Goal: Information Seeking & Learning: Learn about a topic

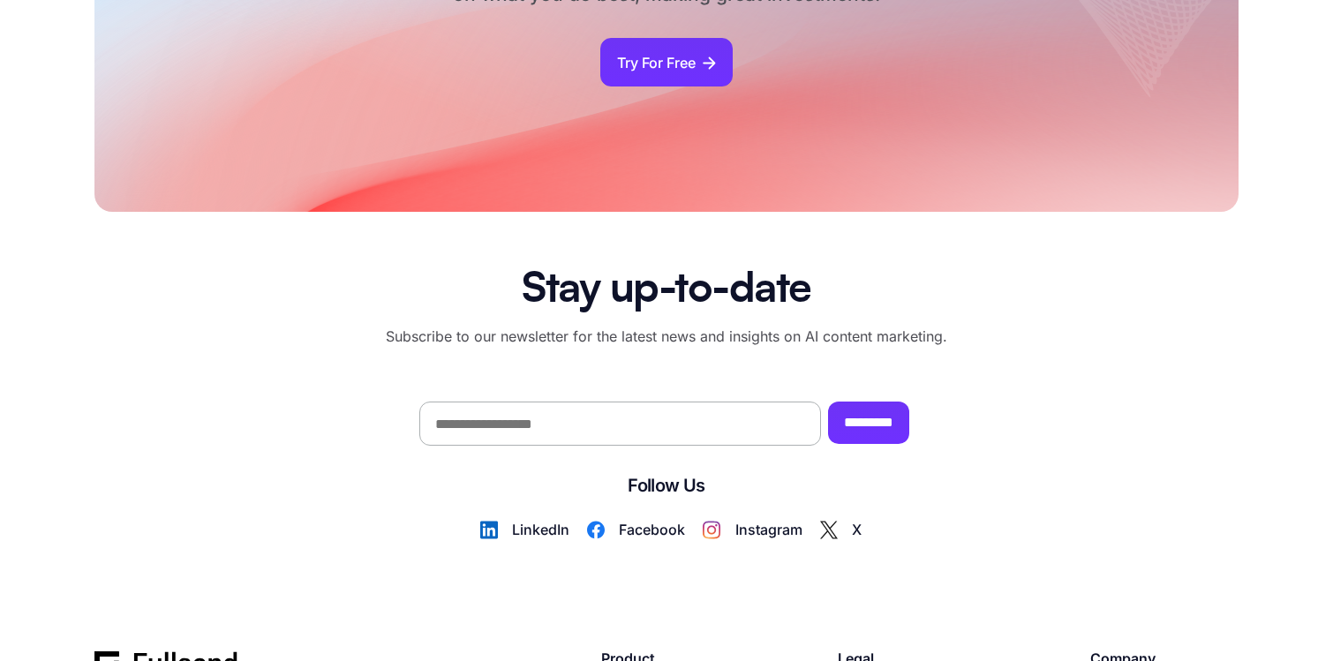
scroll to position [10572, 0]
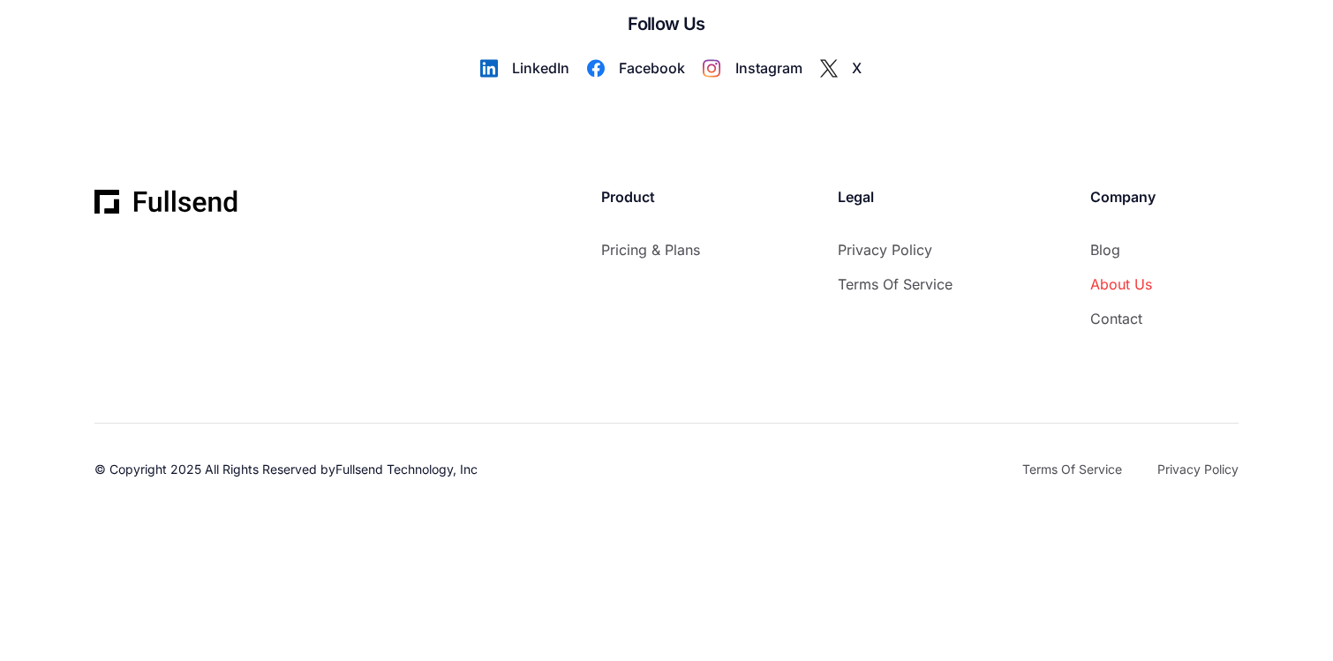
click at [1123, 286] on link "About Us" at bounding box center [1122, 285] width 65 height 24
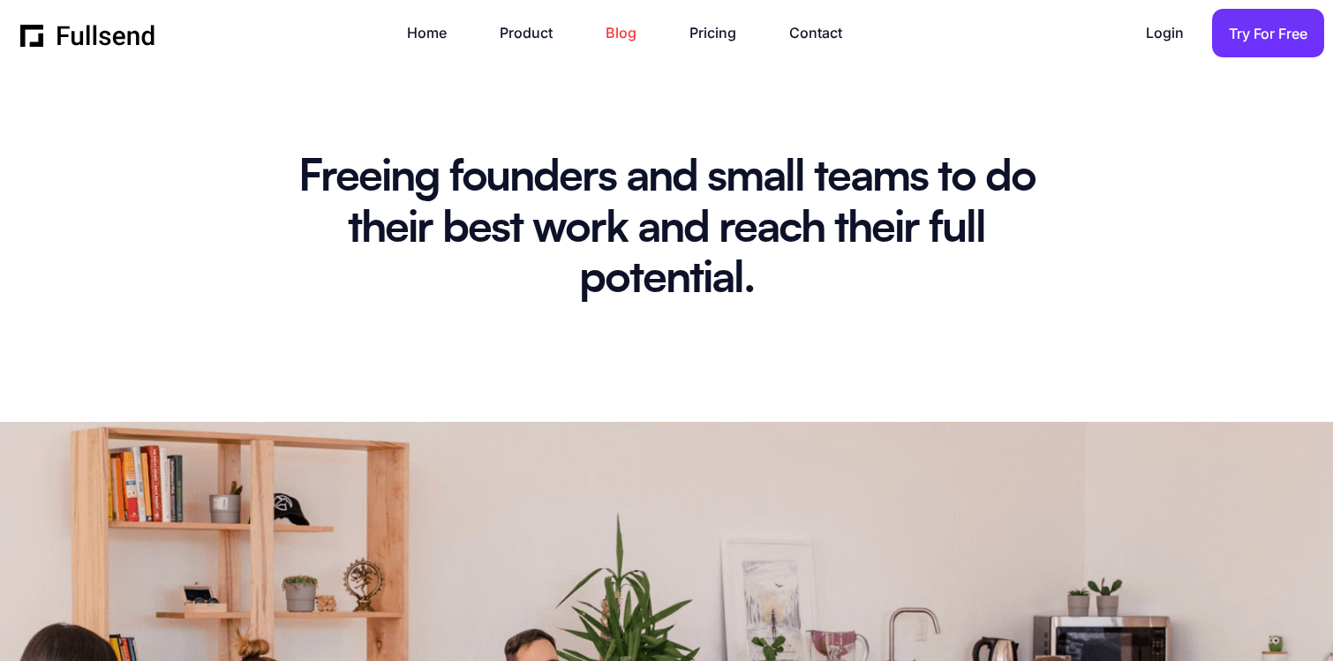
click at [625, 38] on link "Blog" at bounding box center [630, 33] width 49 height 24
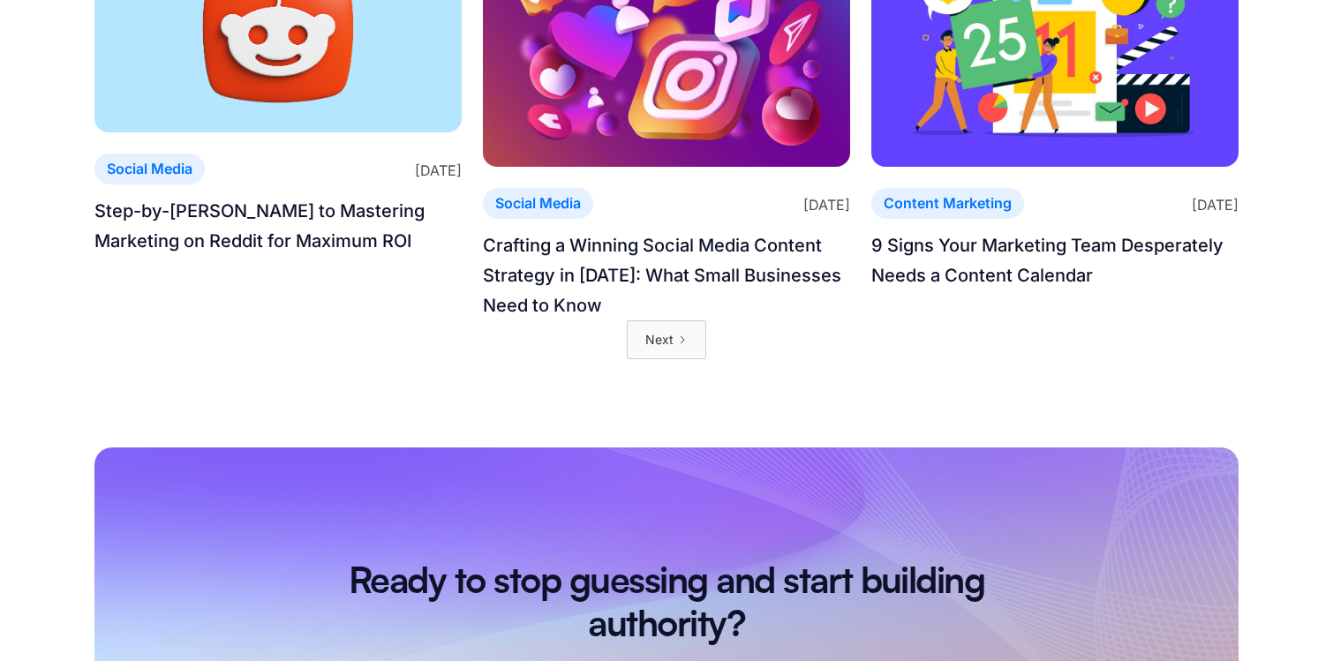
scroll to position [1451, 0]
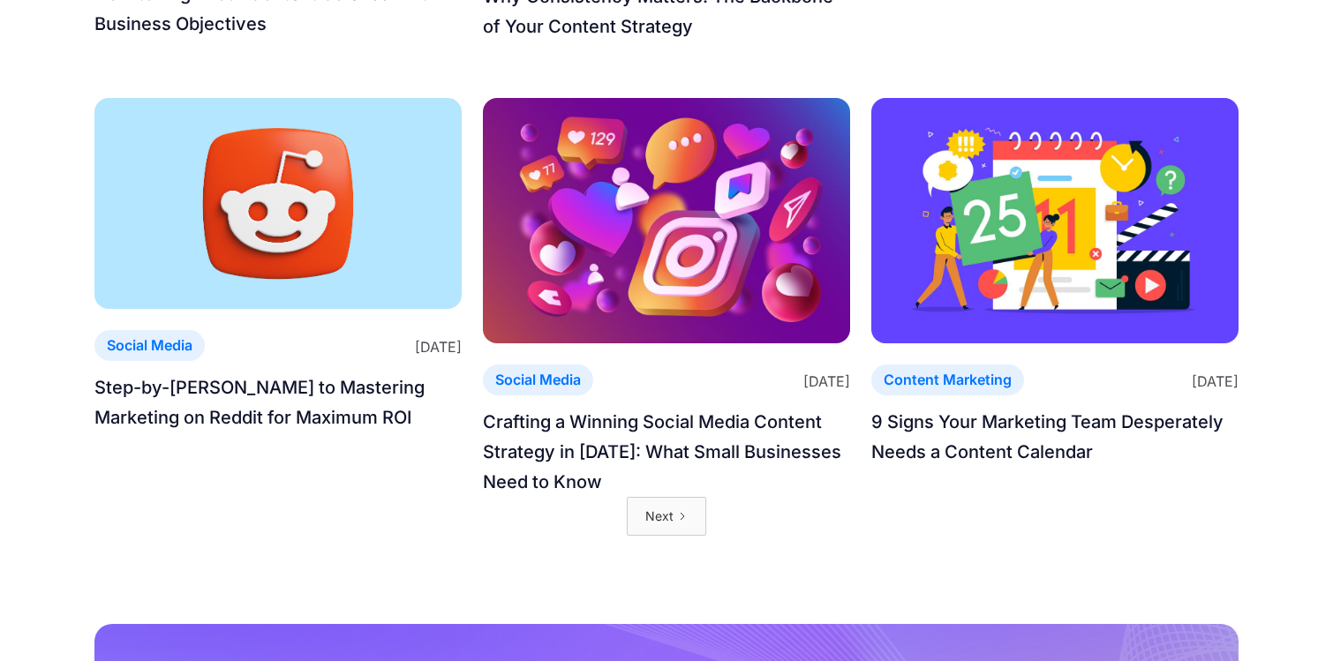
click at [675, 536] on link "Next" at bounding box center [666, 516] width 79 height 39
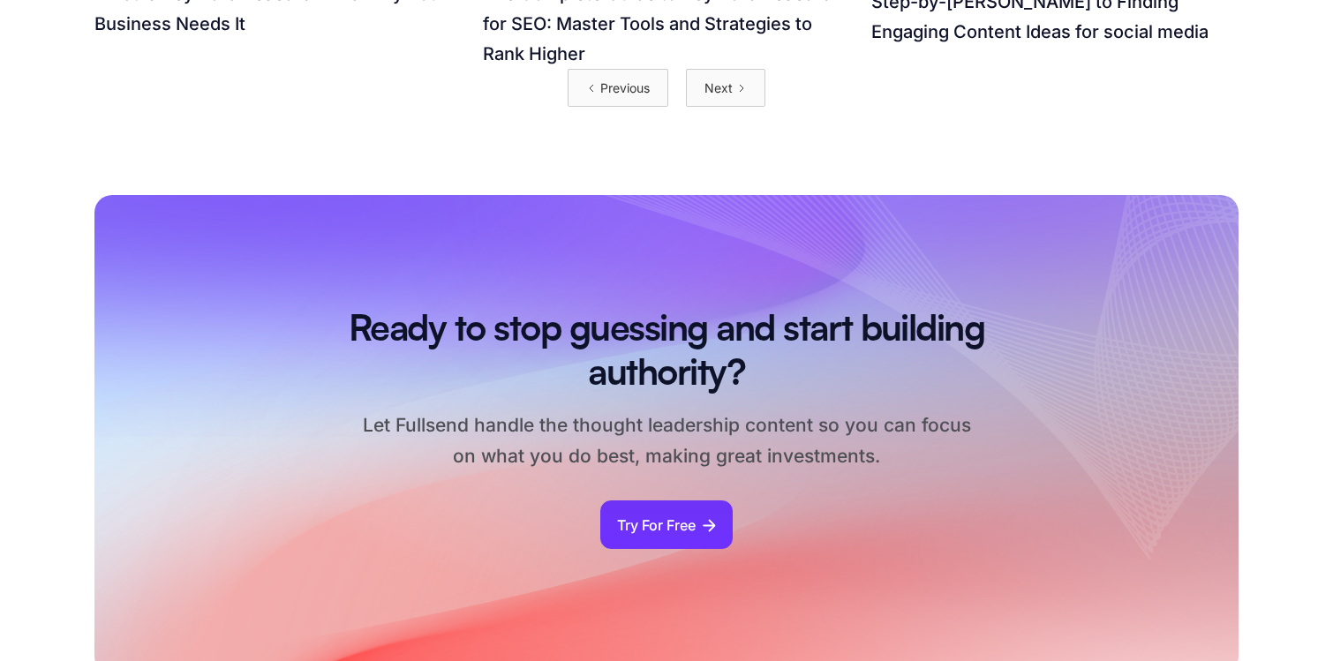
scroll to position [1878, 0]
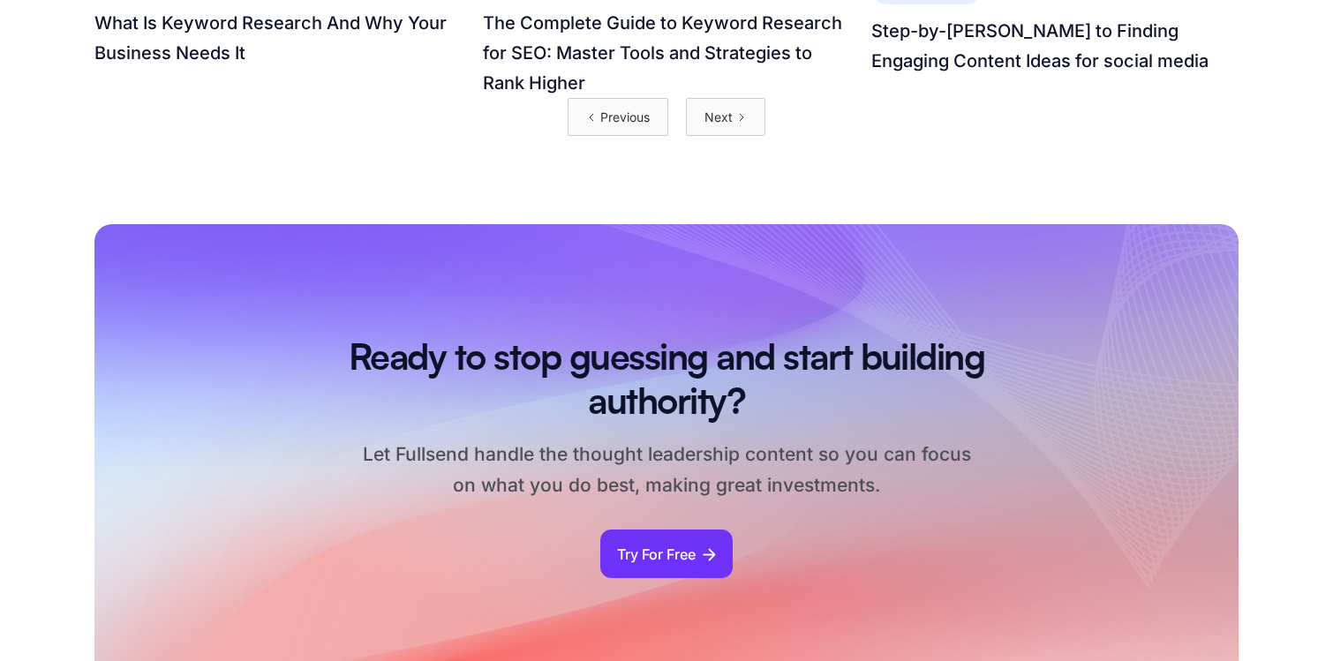
click at [726, 102] on link "Next" at bounding box center [725, 117] width 79 height 39
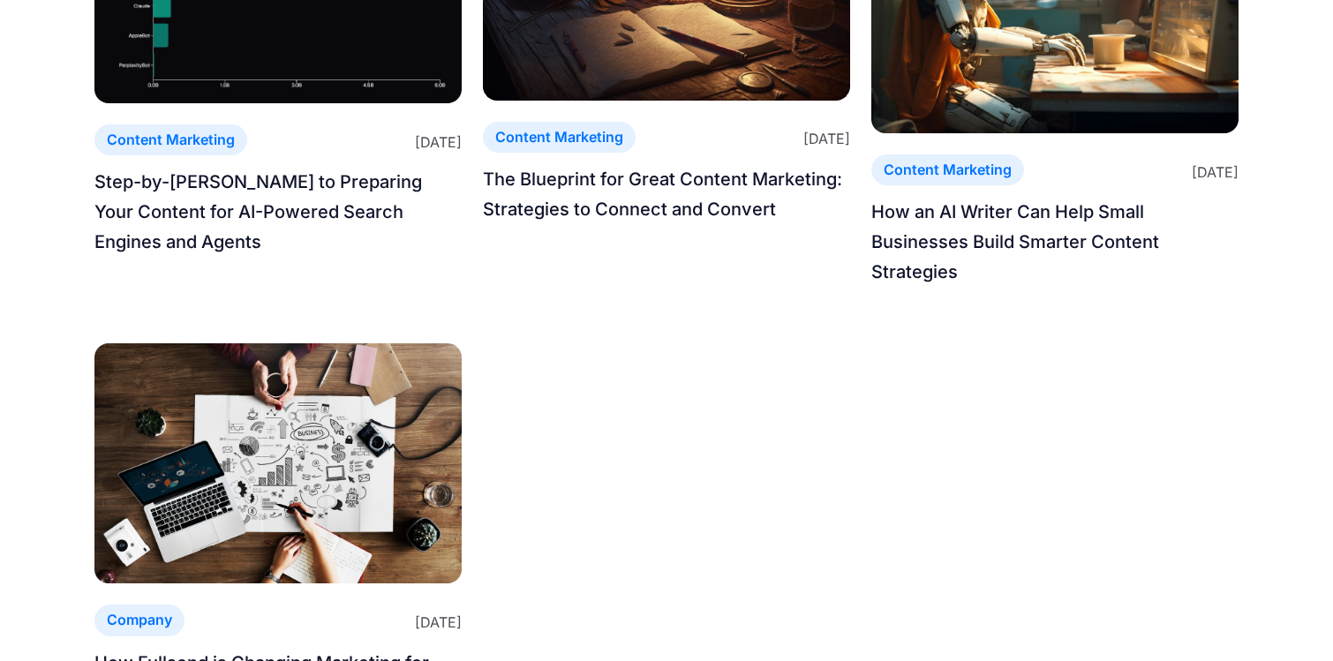
scroll to position [810, 0]
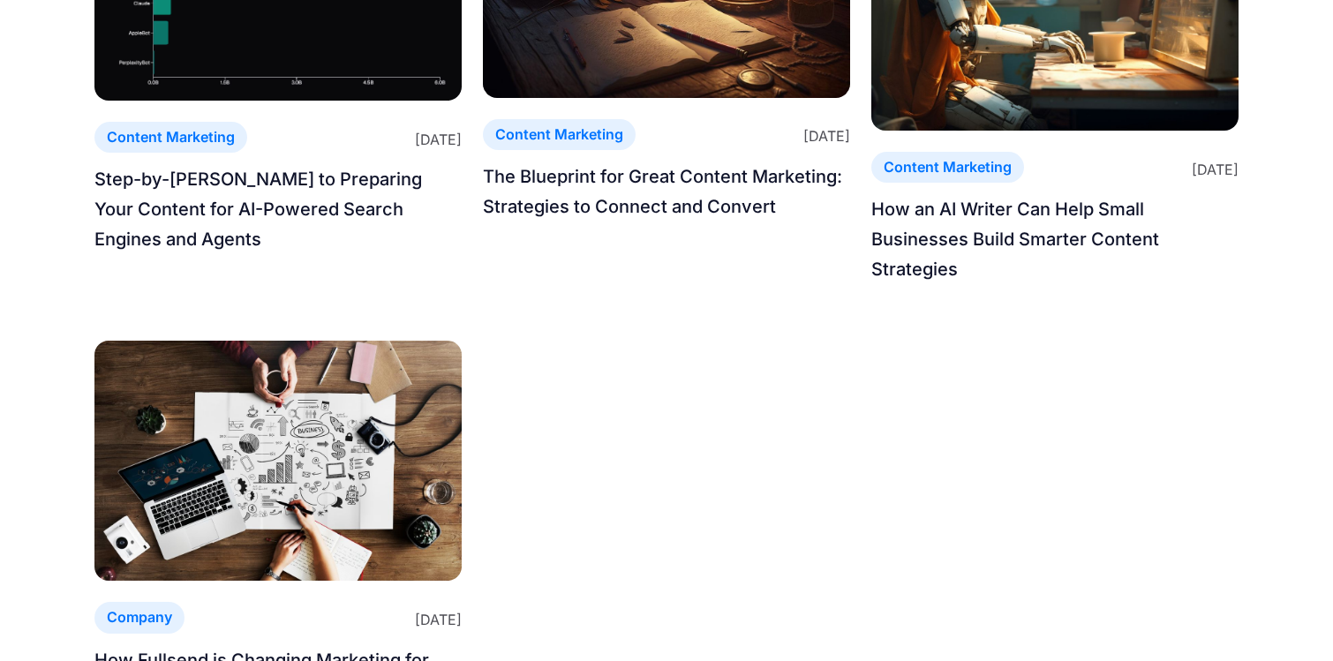
click at [205, 450] on img at bounding box center [277, 461] width 367 height 240
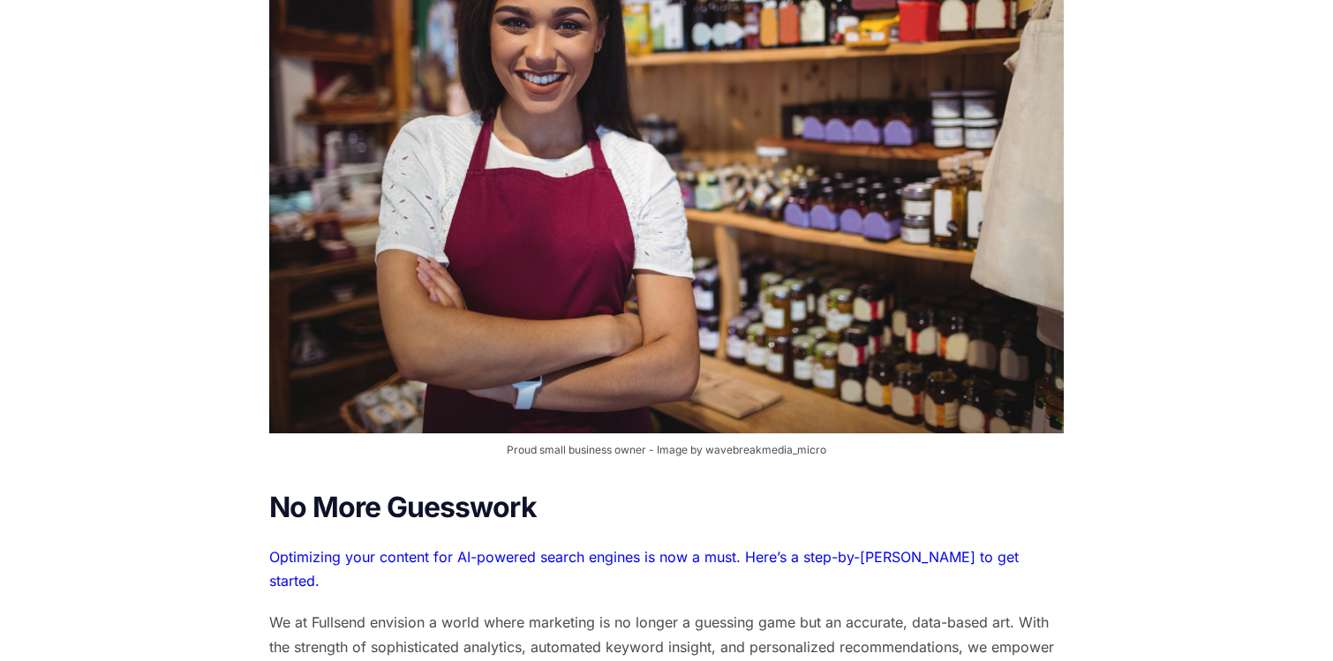
scroll to position [3835, 0]
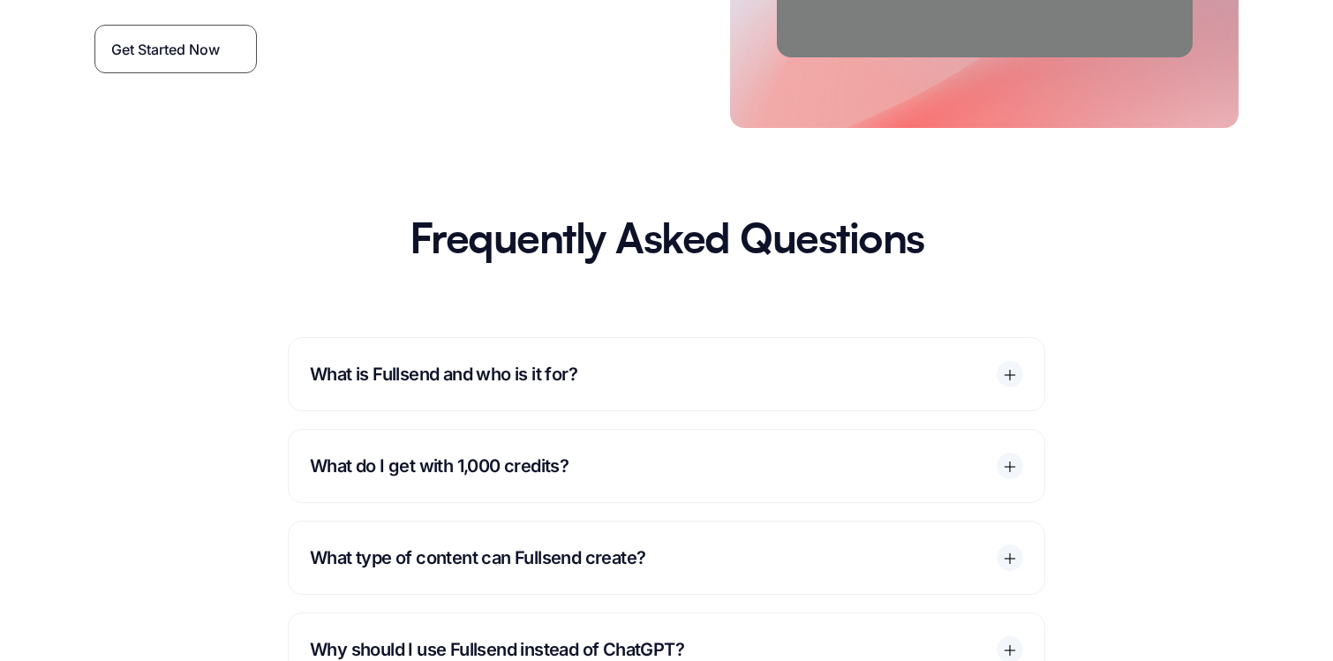
scroll to position [8150, 0]
click at [968, 382] on div "What is Fullsend and who is it for?" at bounding box center [667, 373] width 756 height 72
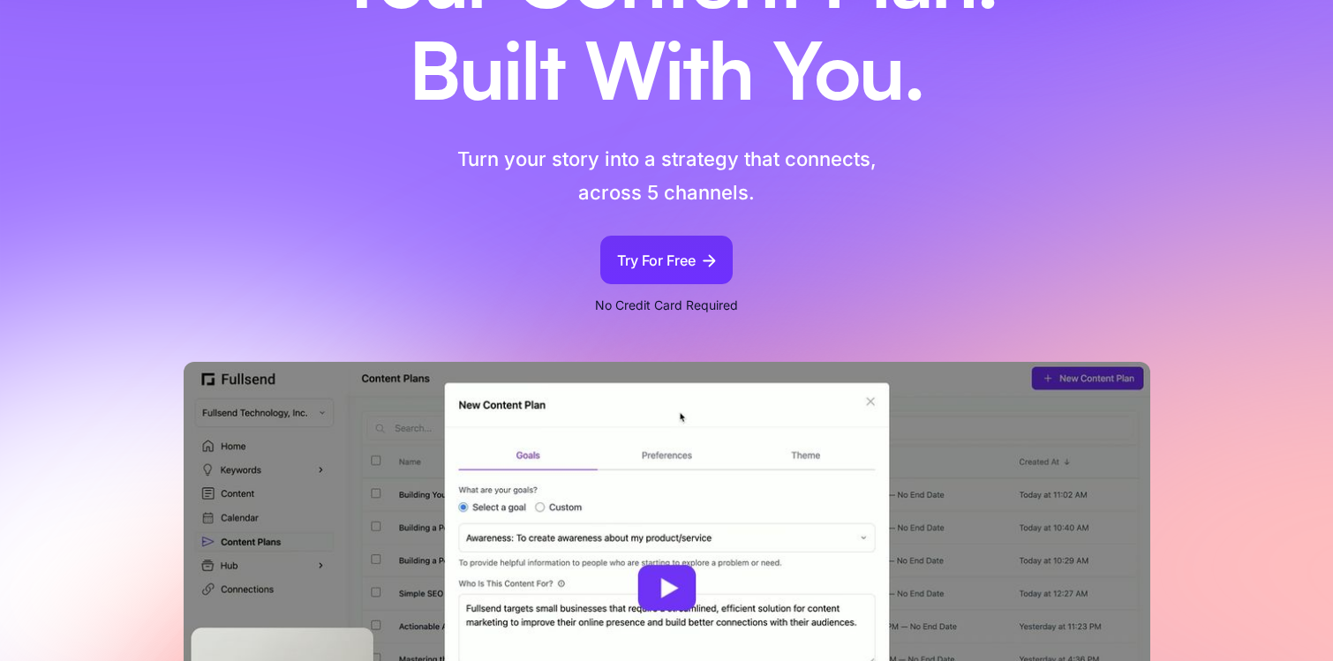
scroll to position [0, 0]
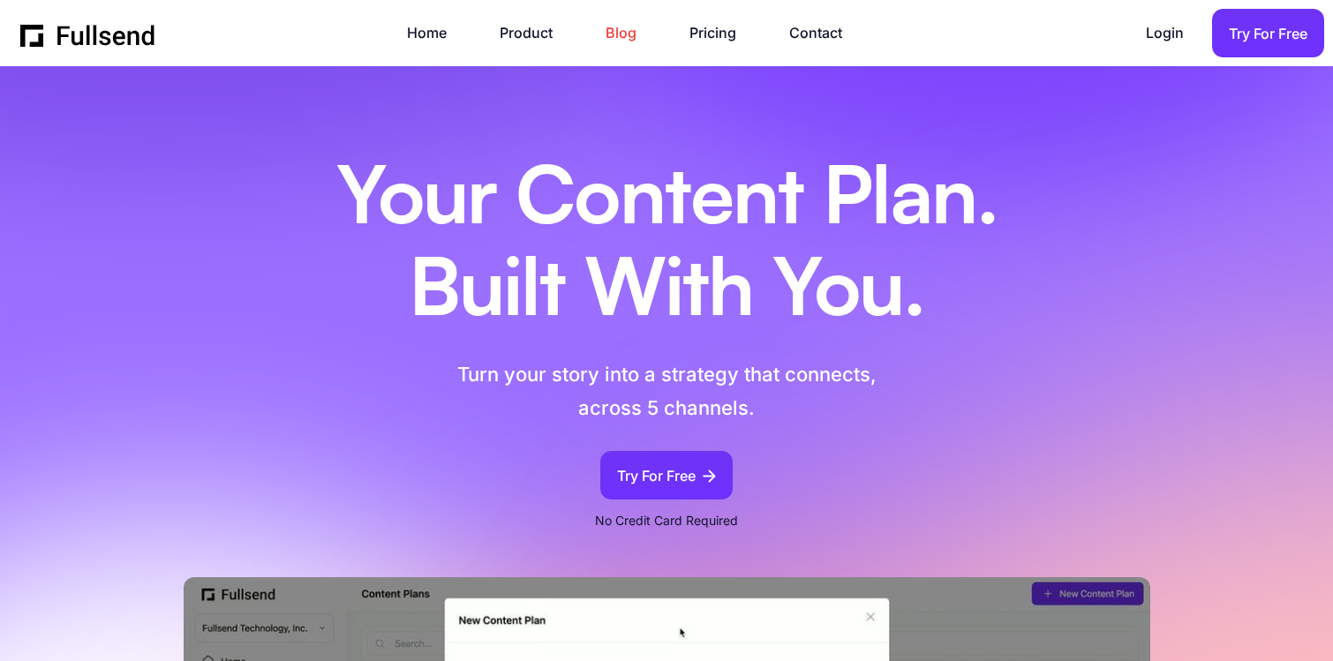
click at [608, 38] on link "Blog" at bounding box center [630, 33] width 49 height 24
click at [723, 34] on link "Pricing" at bounding box center [722, 33] width 64 height 24
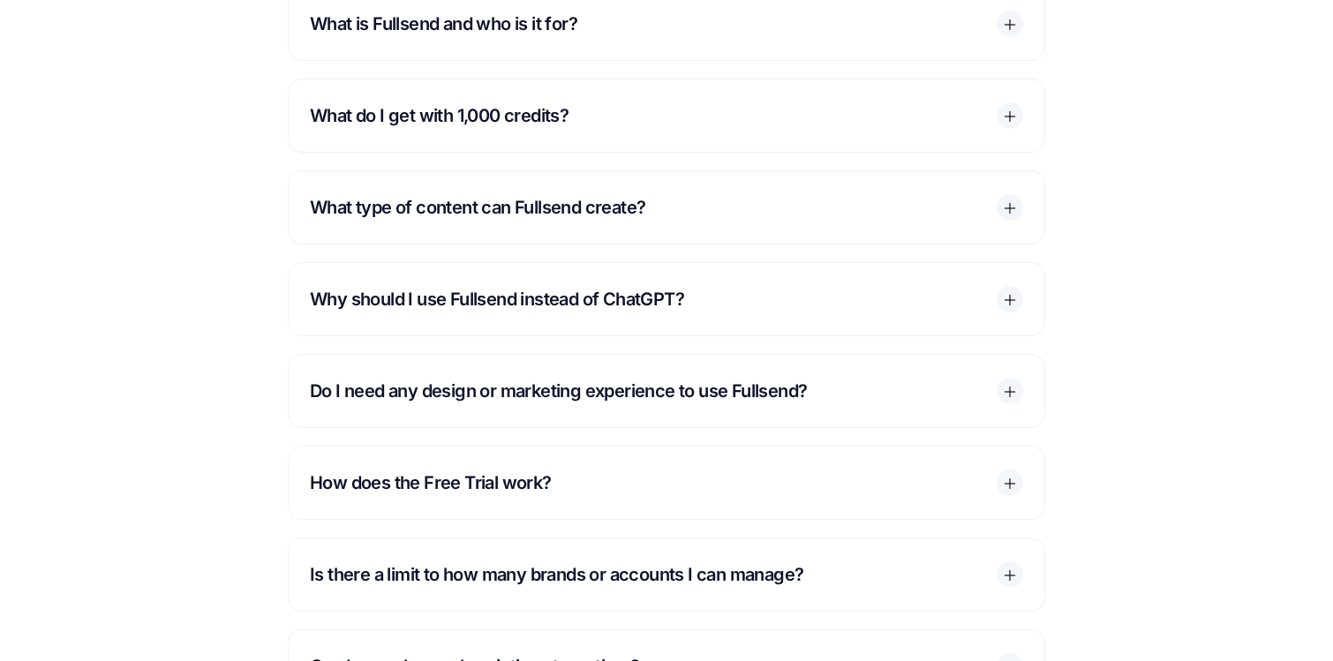
scroll to position [2805, 0]
